Goal: Obtain resource: Download file/media

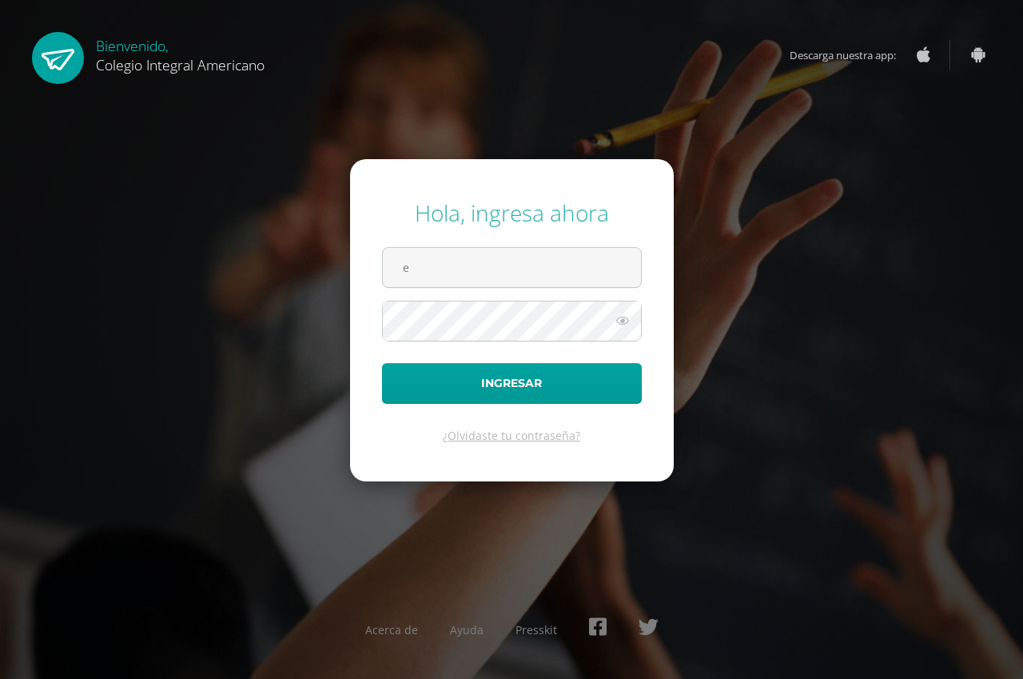
type input "[EMAIL_ADDRESS][DOMAIN_NAME]"
click at [630, 320] on icon at bounding box center [622, 320] width 21 height 19
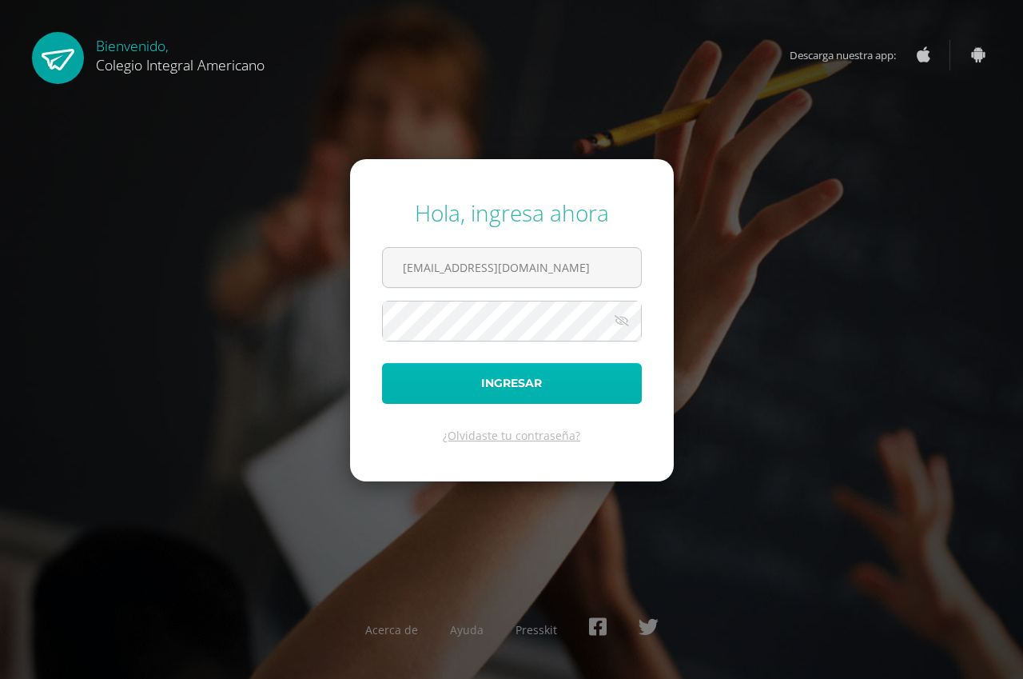
click at [445, 373] on button "Ingresar" at bounding box center [512, 383] width 260 height 41
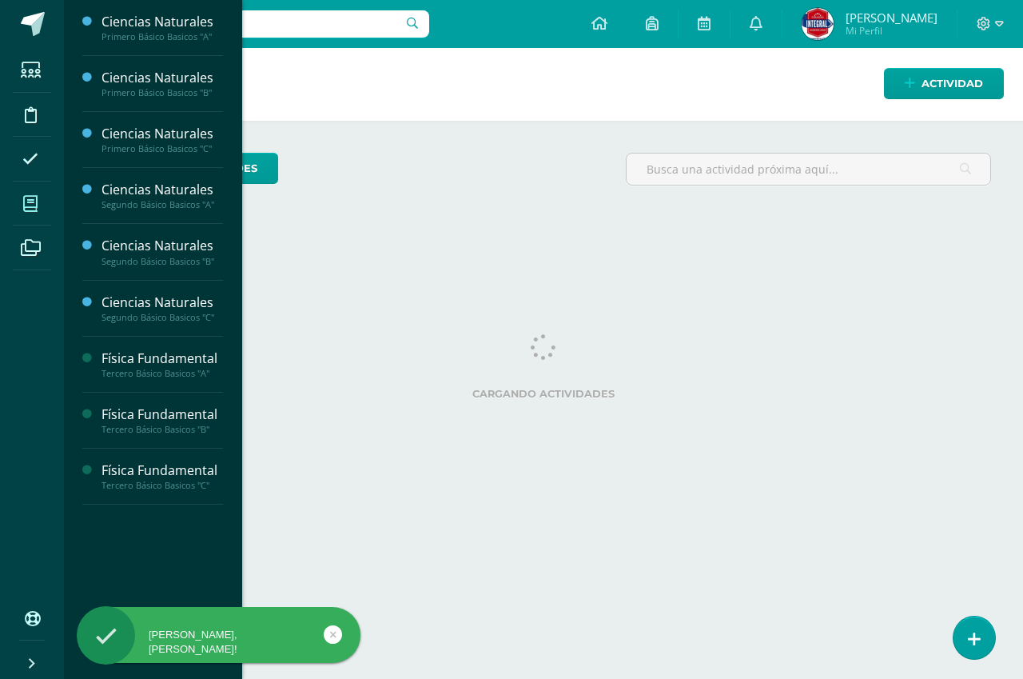
click at [22, 197] on span at bounding box center [31, 203] width 36 height 36
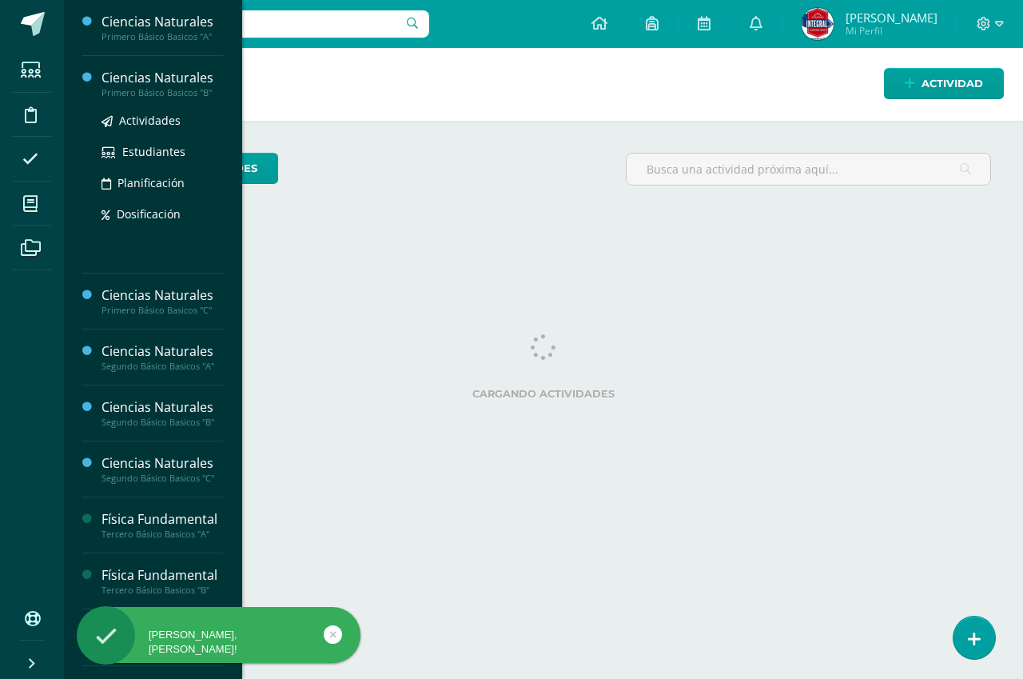
click at [134, 92] on div "Primero Básico Basicos "B"" at bounding box center [163, 92] width 122 height 11
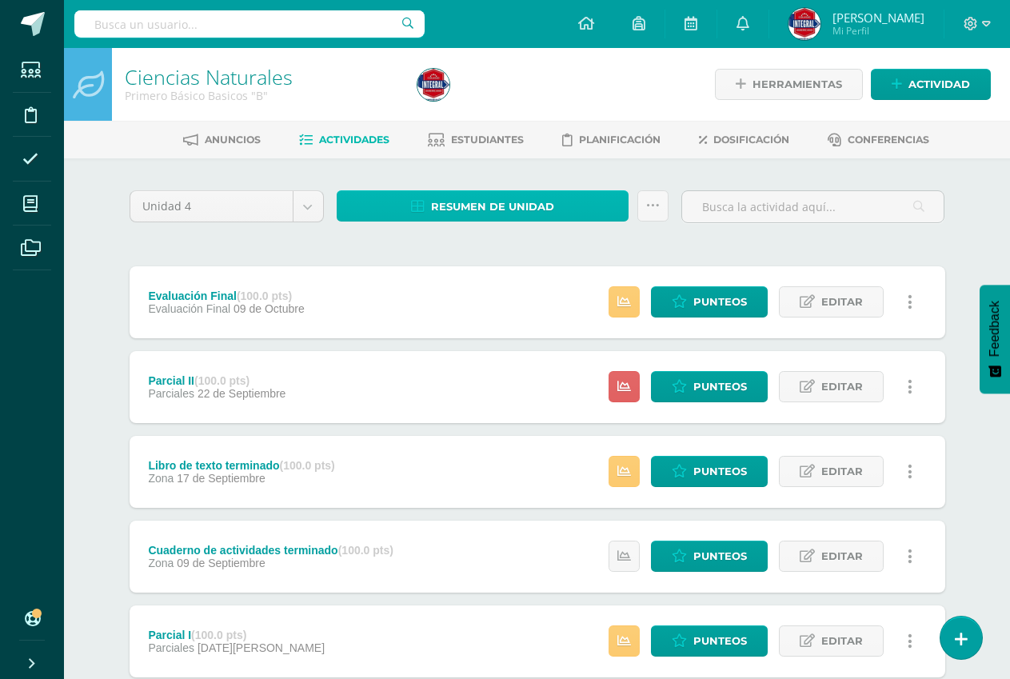
click at [470, 205] on span "Resumen de unidad" at bounding box center [492, 207] width 123 height 30
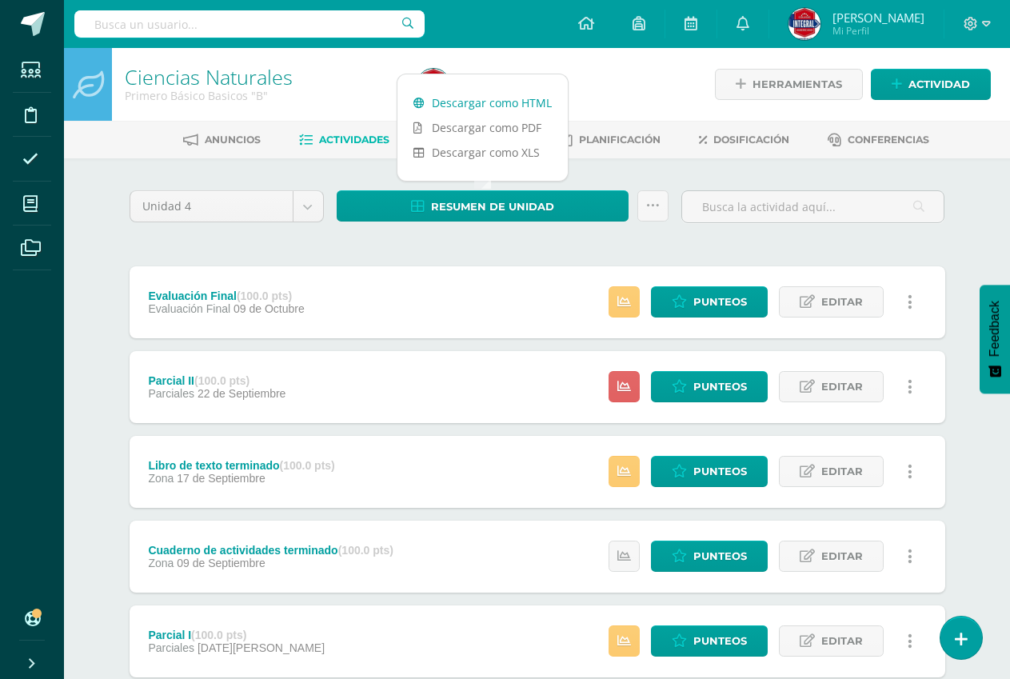
click at [491, 106] on link "Descargar como HTML" at bounding box center [482, 102] width 170 height 25
